Goal: Transaction & Acquisition: Purchase product/service

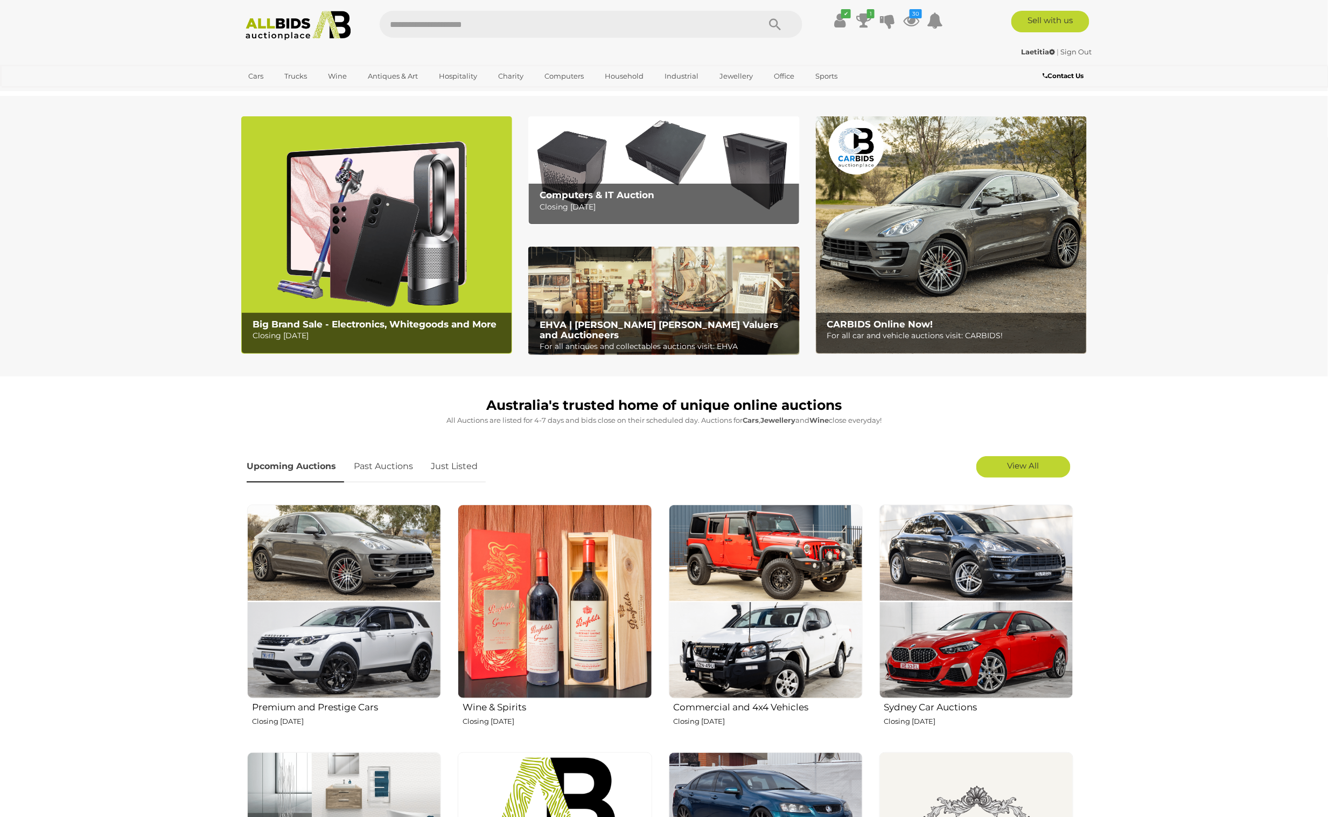
click at [627, 196] on b "Computers & IT Auction" at bounding box center [597, 195] width 115 height 11
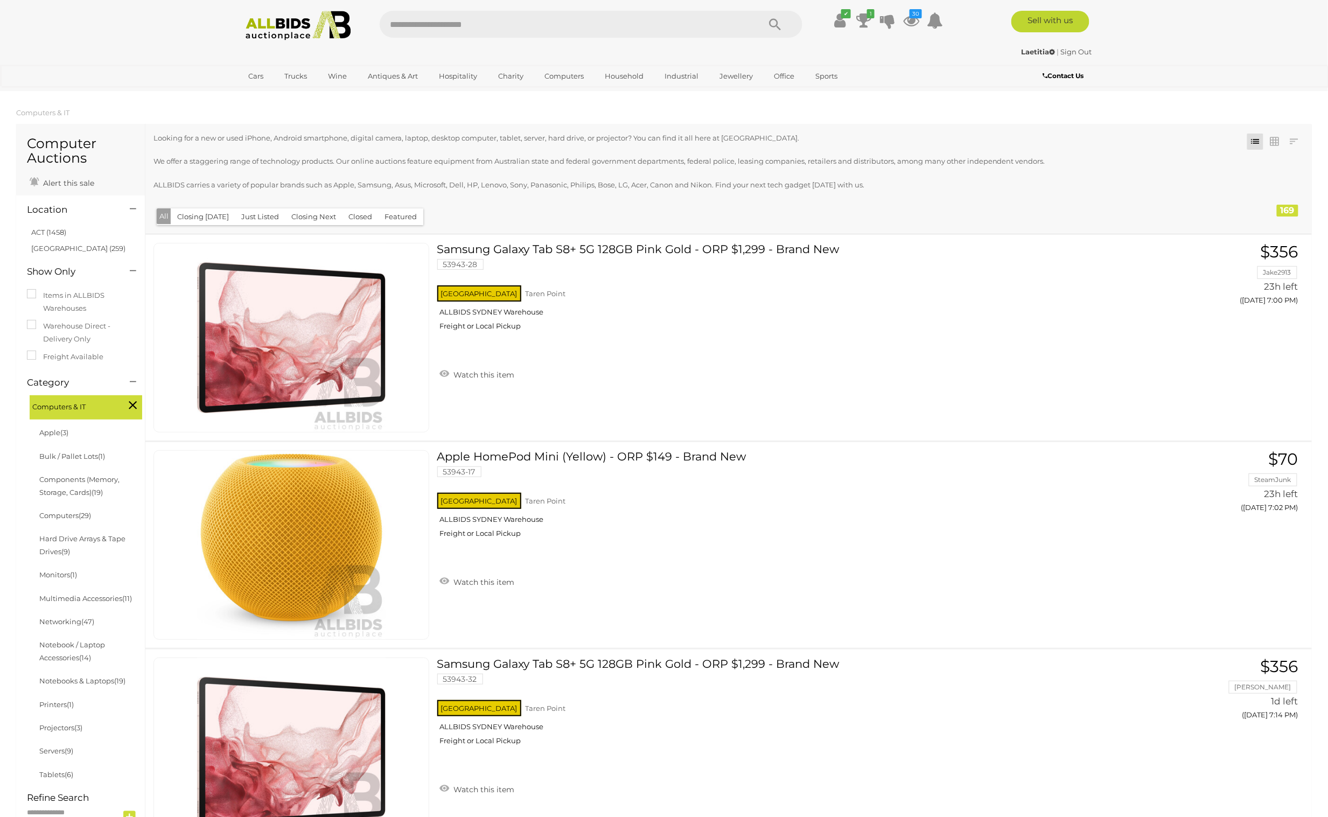
click at [470, 25] on input "text" at bounding box center [564, 24] width 369 height 27
type input "*****"
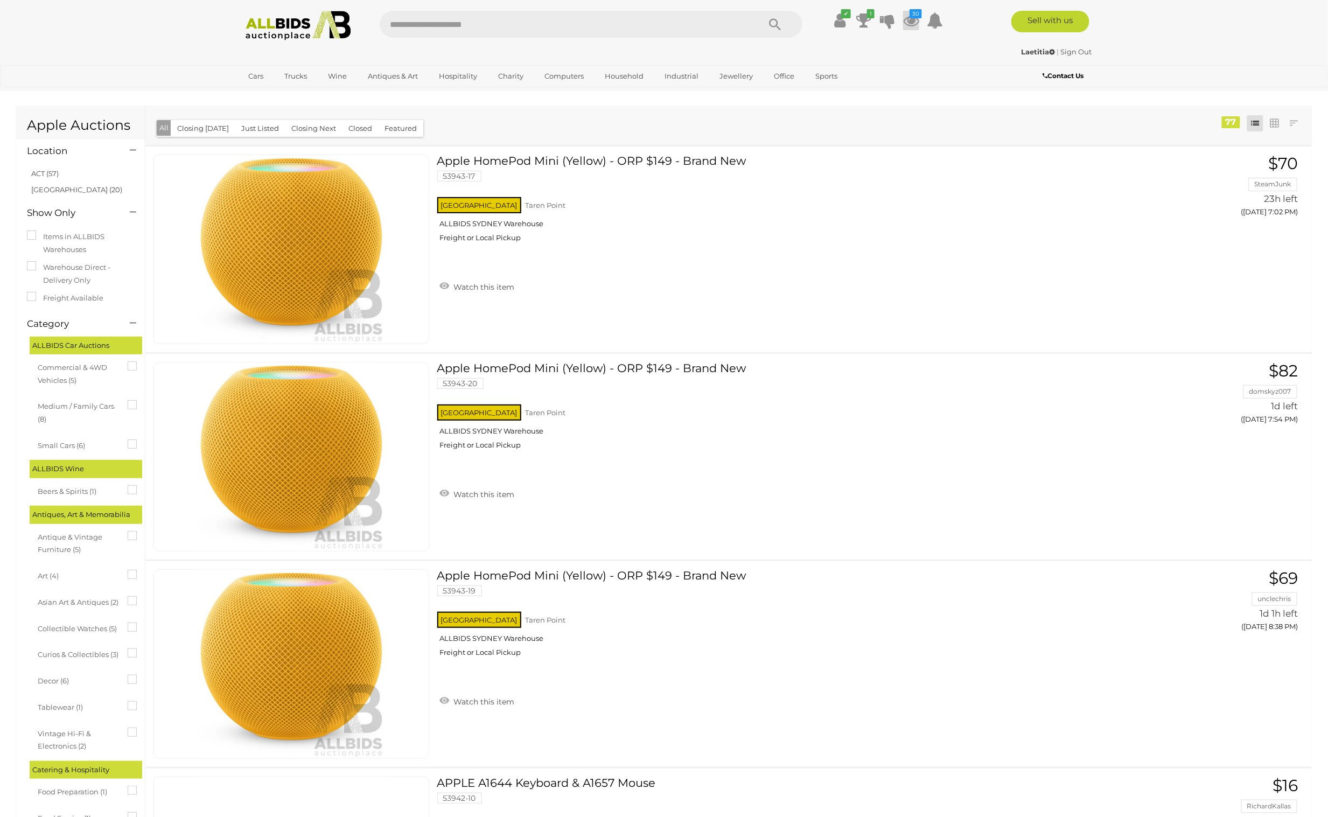
click at [912, 13] on icon "30" at bounding box center [916, 13] width 12 height 9
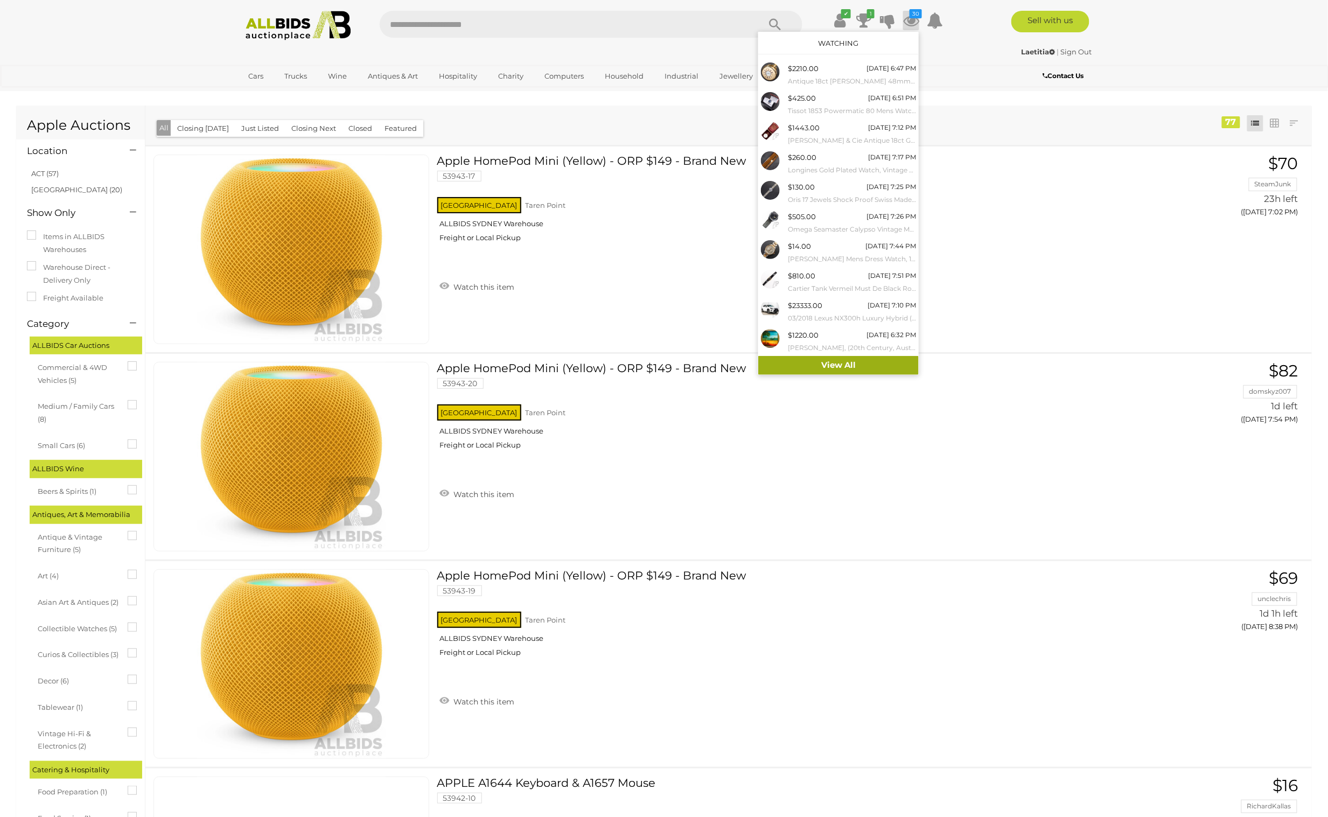
click at [842, 362] on link "View All" at bounding box center [838, 365] width 160 height 19
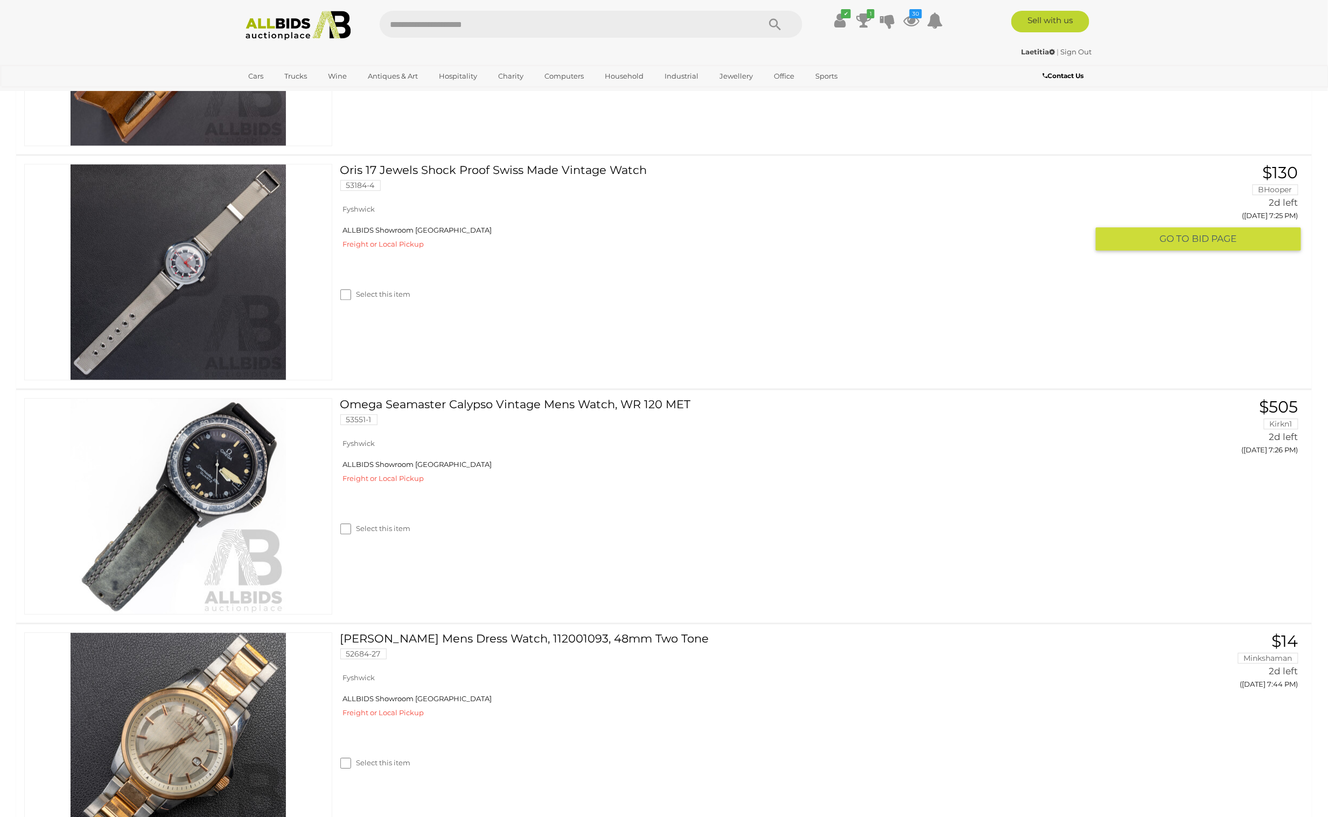
scroll to position [1096, 0]
click at [162, 287] on img at bounding box center [178, 270] width 215 height 215
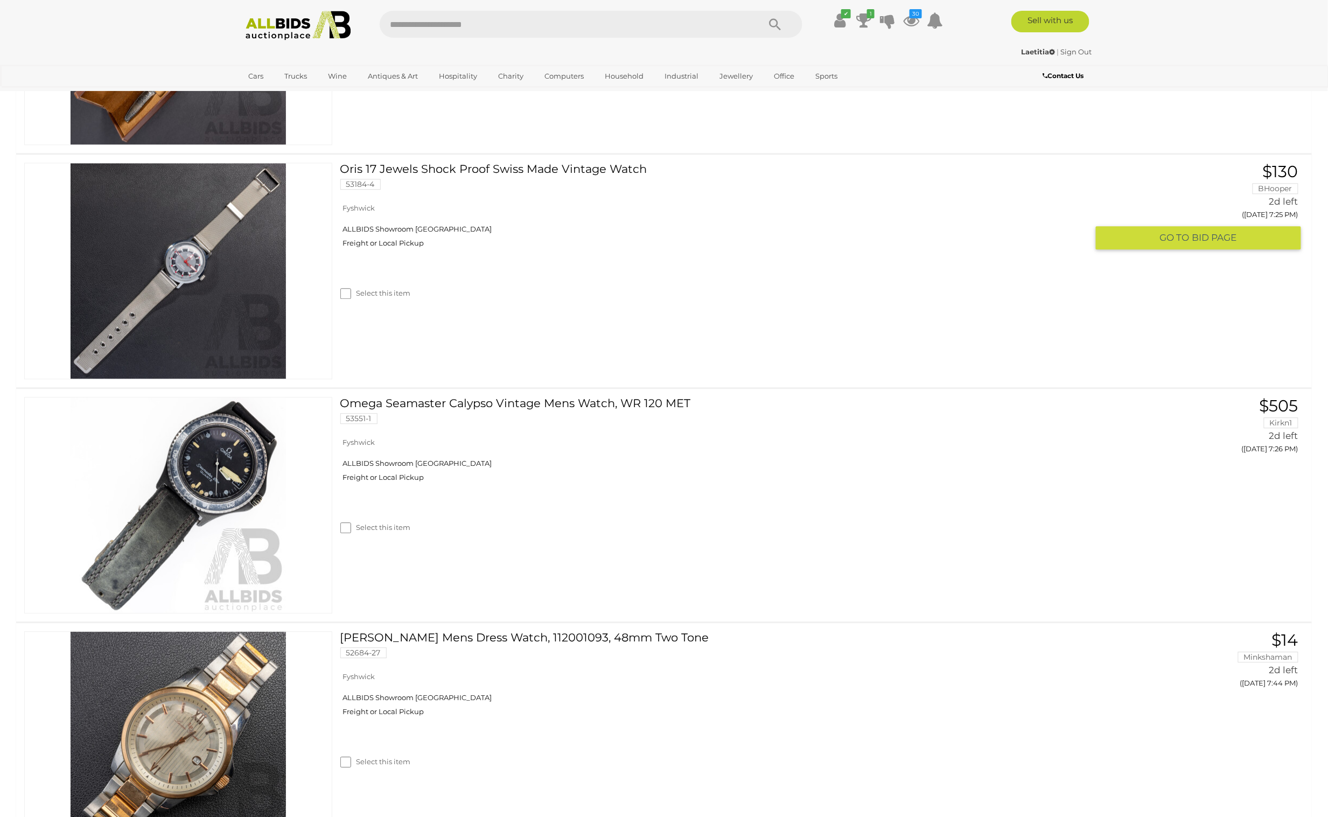
click at [190, 255] on img at bounding box center [178, 270] width 215 height 215
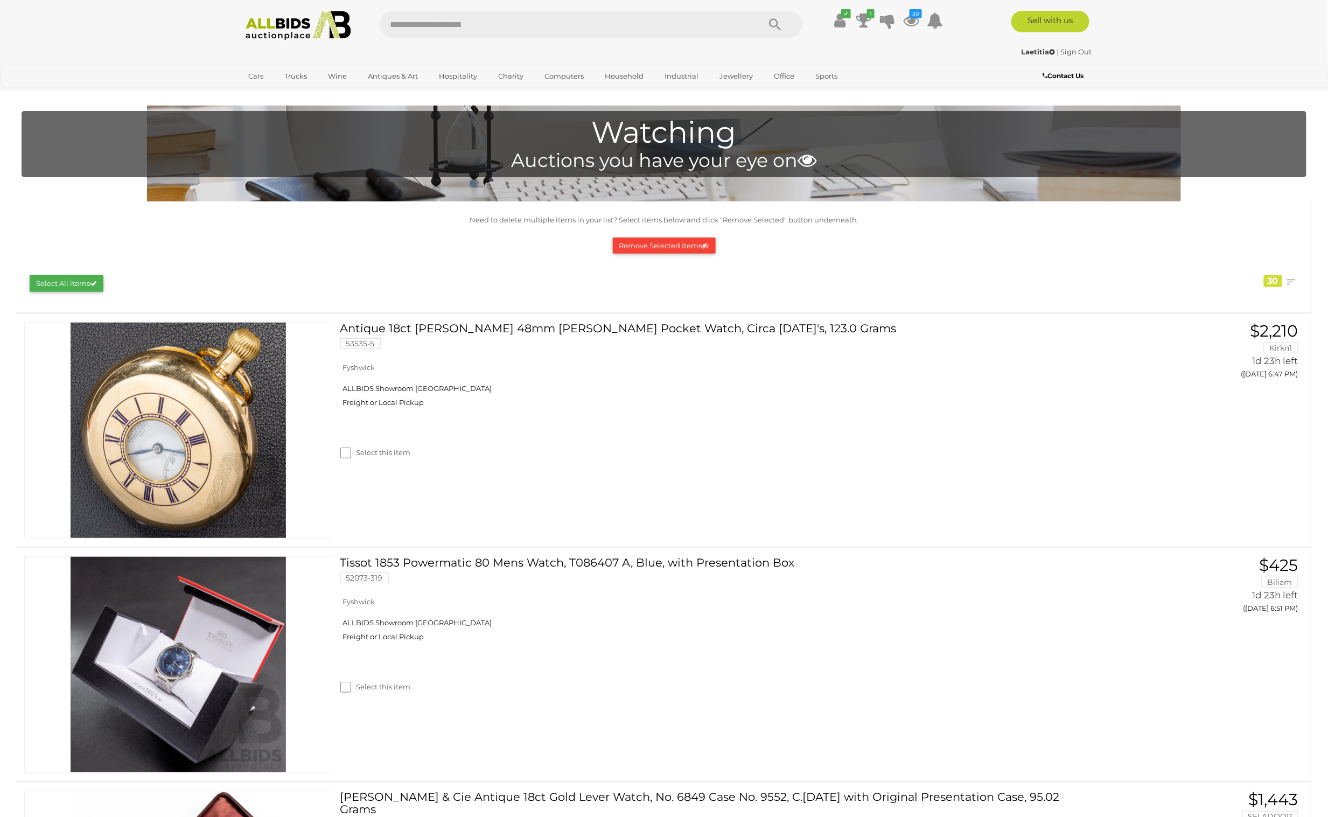
scroll to position [0, 0]
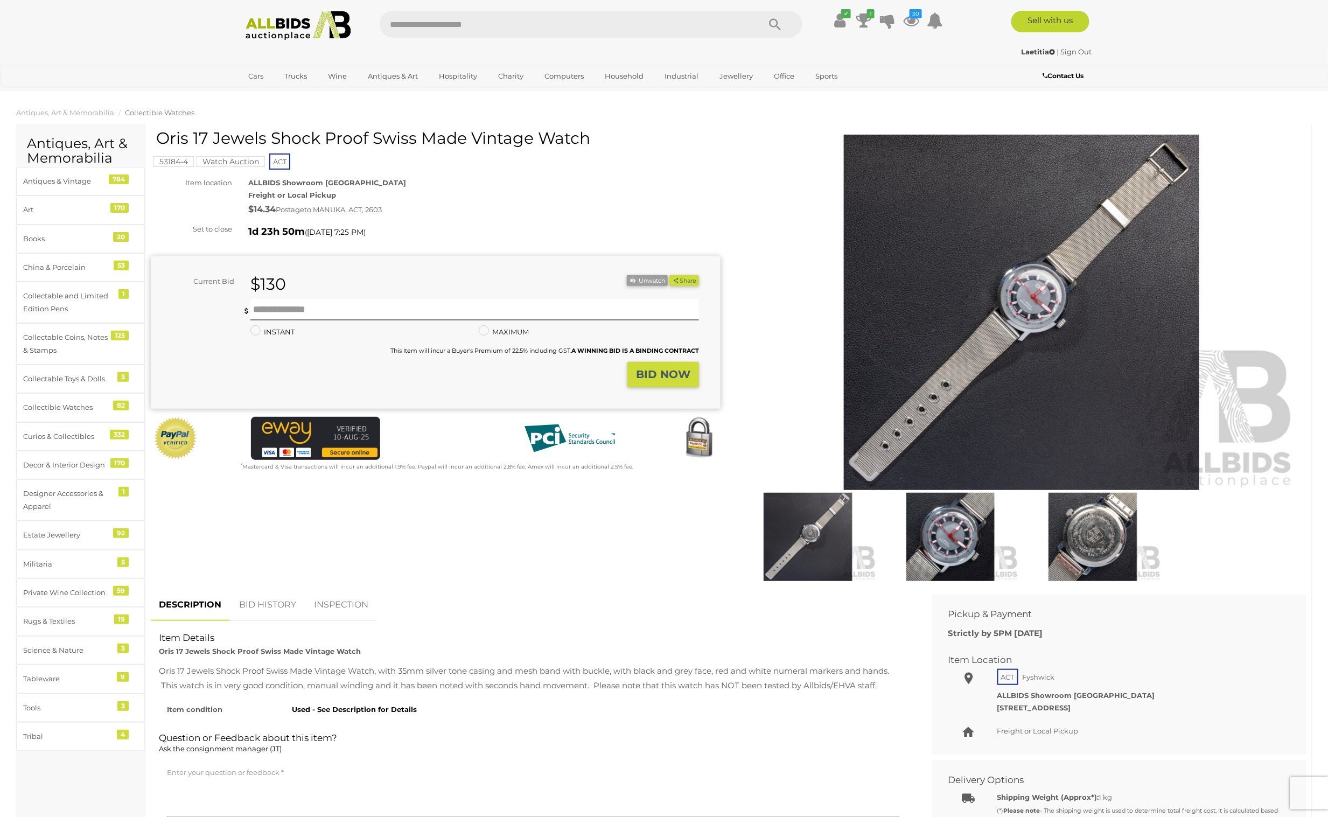
click at [967, 353] on img at bounding box center [1021, 312] width 551 height 355
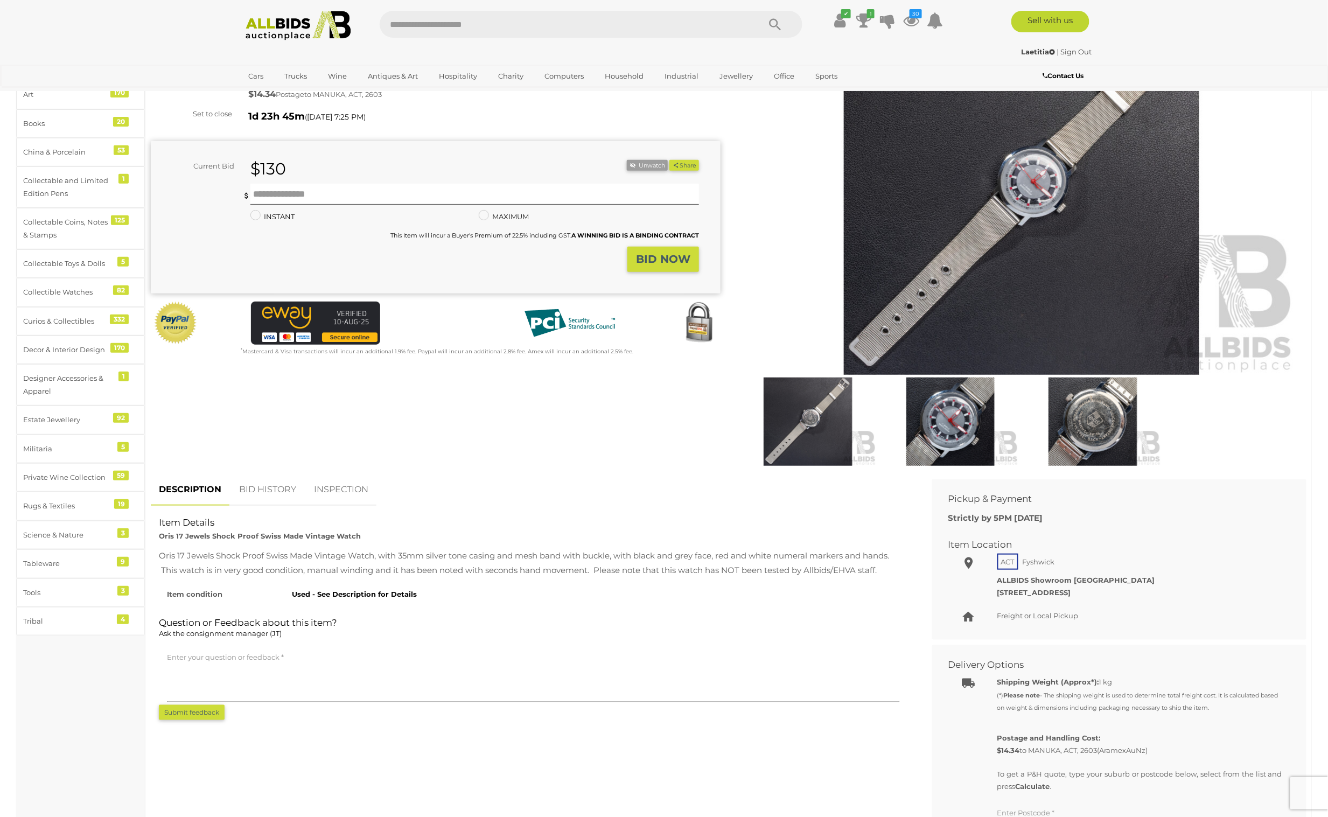
scroll to position [92, 0]
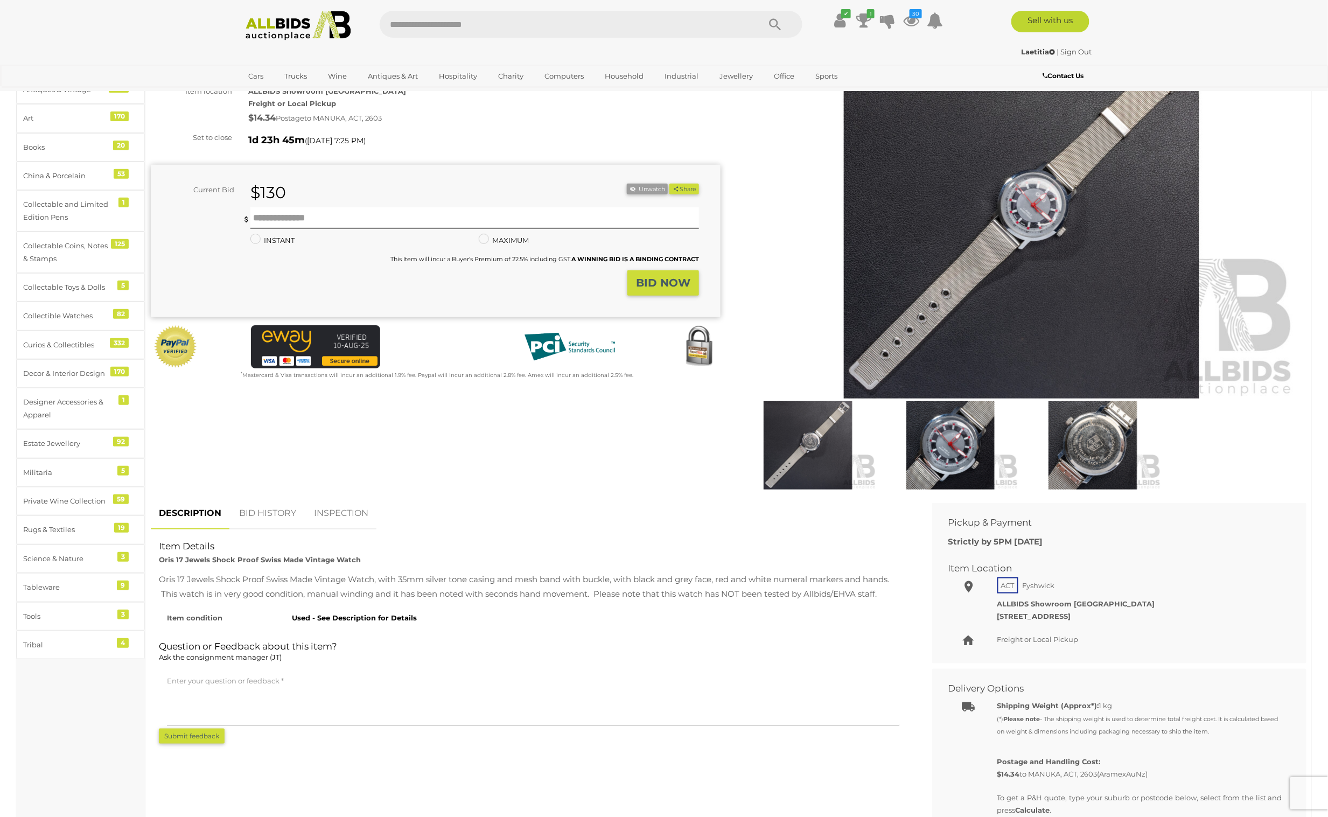
click at [961, 462] on img at bounding box center [950, 445] width 137 height 88
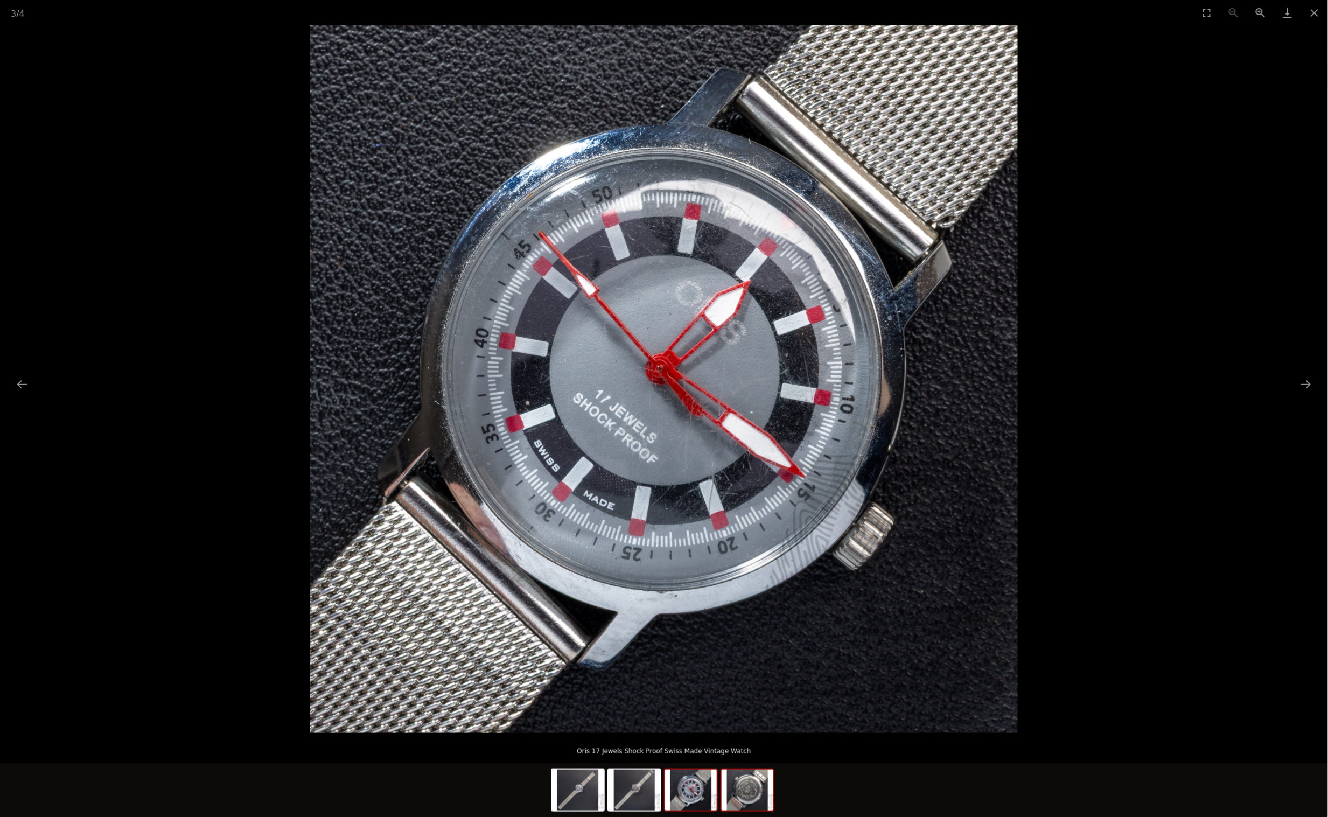
scroll to position [95, 1]
click at [745, 801] on img at bounding box center [748, 790] width 52 height 41
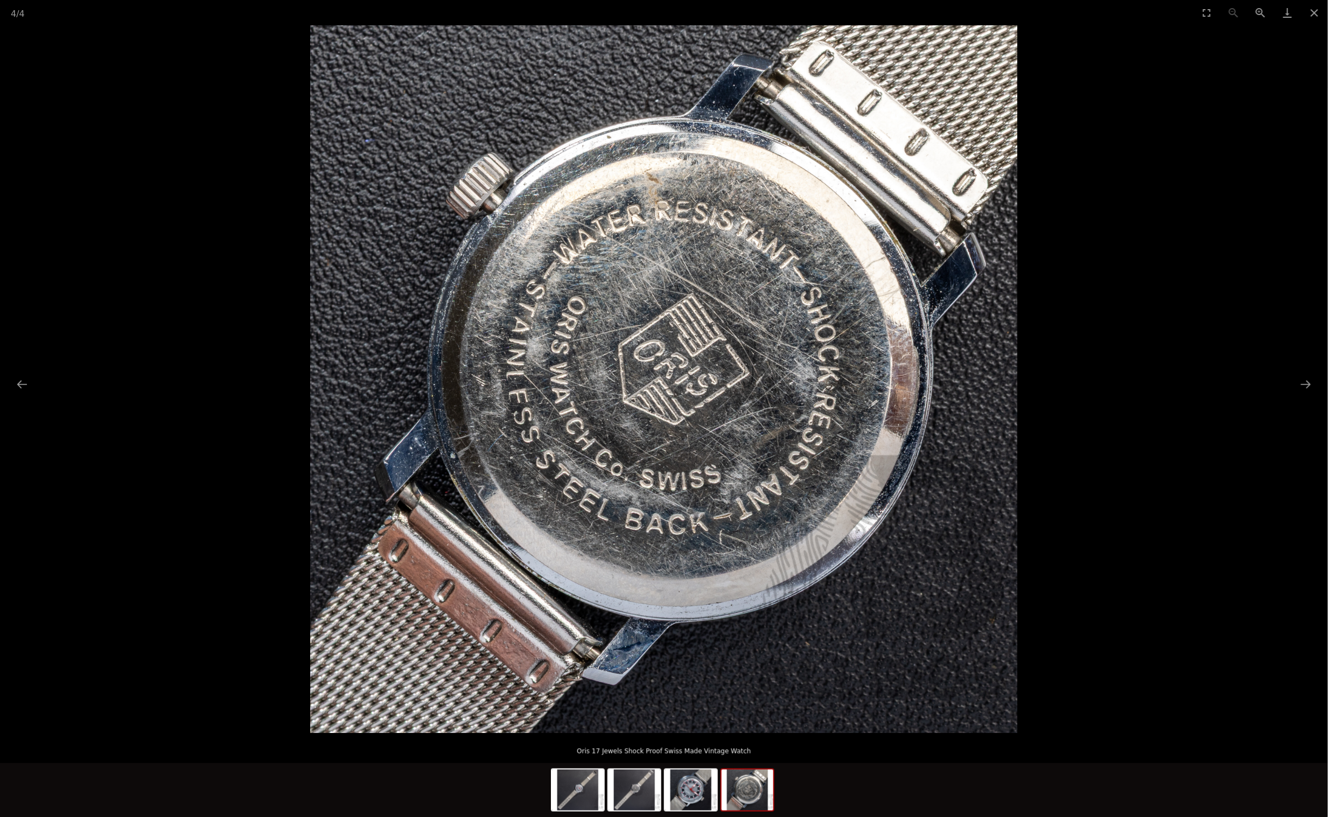
scroll to position [95, 0]
click at [694, 794] on img at bounding box center [691, 790] width 52 height 41
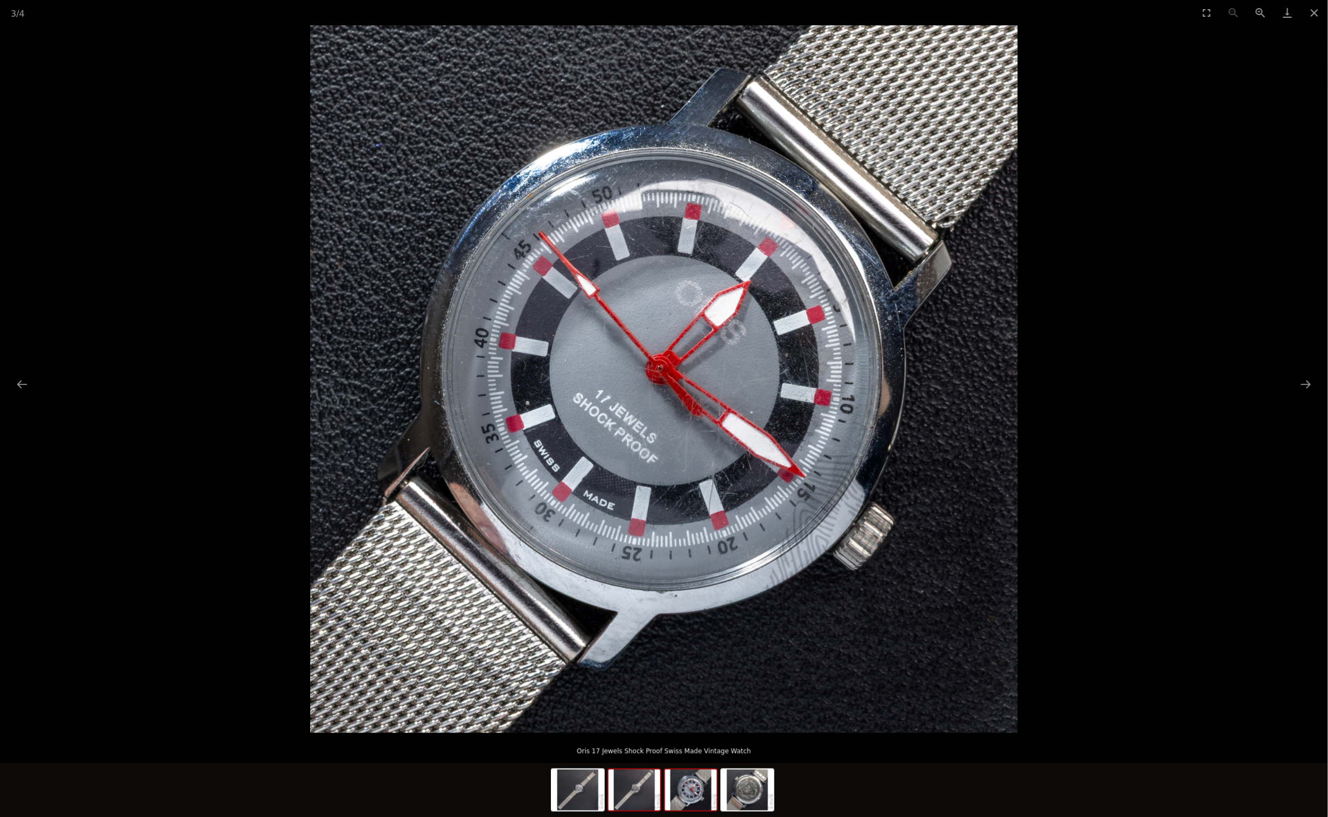
scroll to position [97, 1]
click at [624, 795] on img at bounding box center [635, 790] width 52 height 41
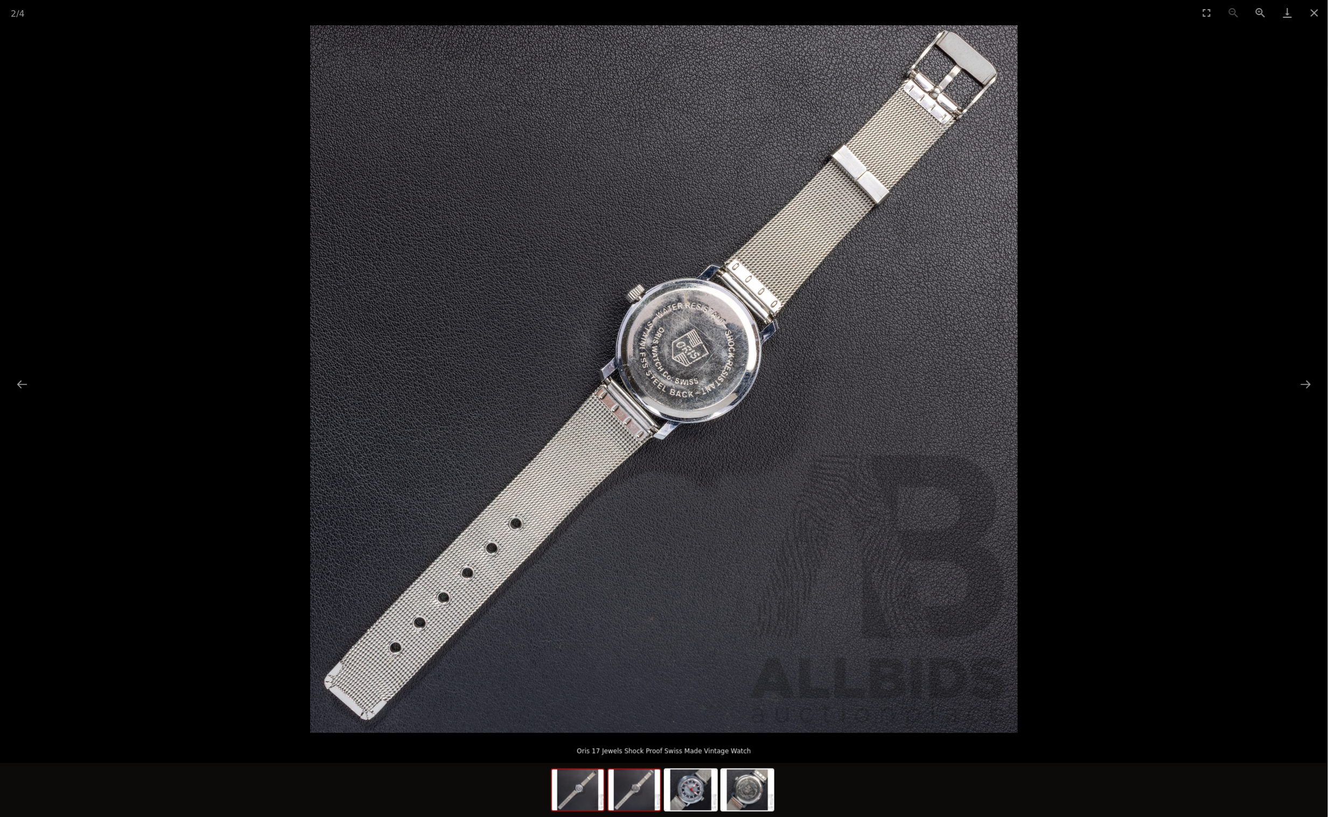
scroll to position [97, 0]
click at [574, 787] on img at bounding box center [578, 790] width 52 height 41
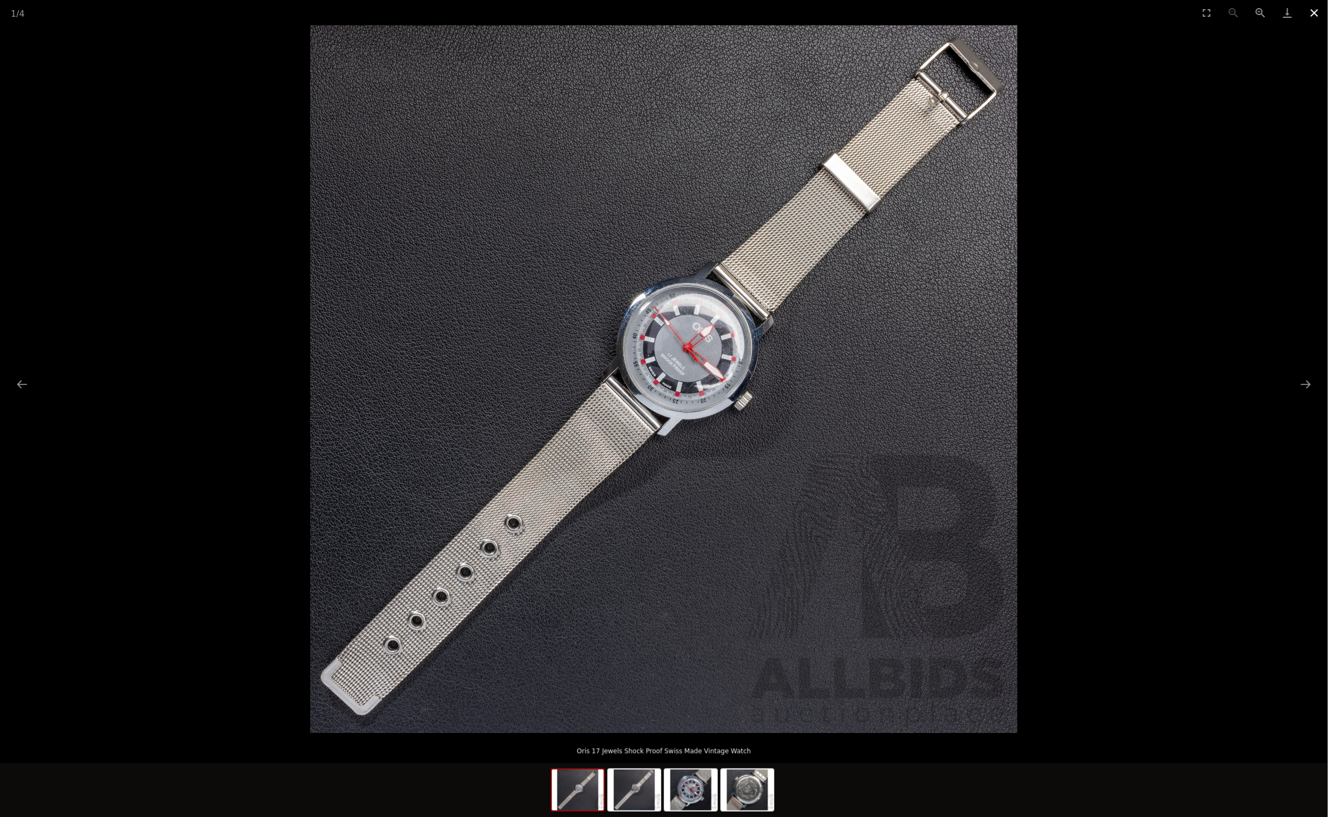
click at [1322, 12] on button "Close gallery" at bounding box center [1314, 12] width 27 height 25
